Goal: Use online tool/utility: Utilize a website feature to perform a specific function

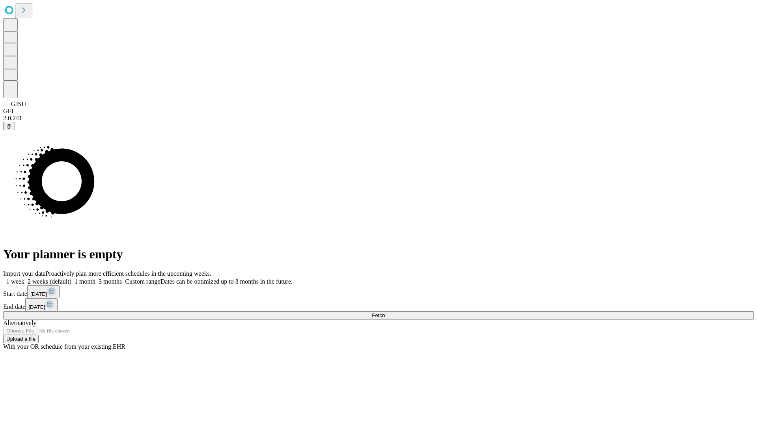
click at [385, 312] on span "Fetch" at bounding box center [378, 315] width 13 height 6
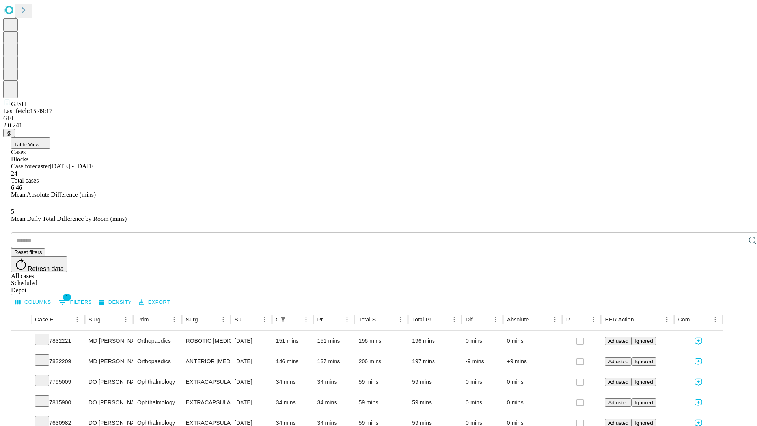
click at [39, 142] on span "Table View" at bounding box center [26, 145] width 25 height 6
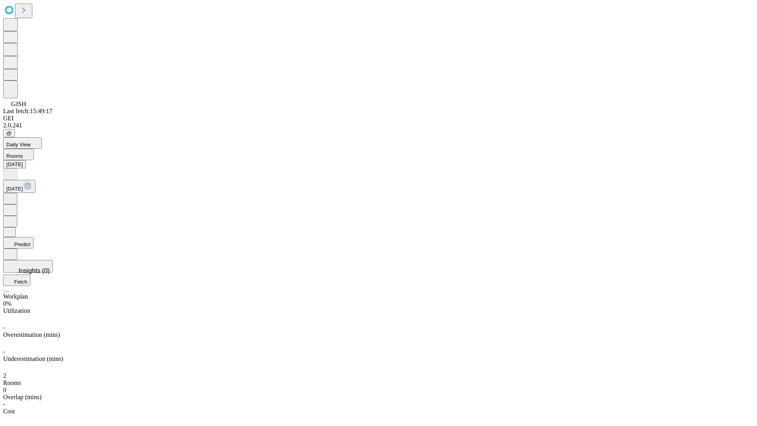
click at [34, 237] on button "Predict" at bounding box center [18, 242] width 30 height 11
